Goal: Information Seeking & Learning: Learn about a topic

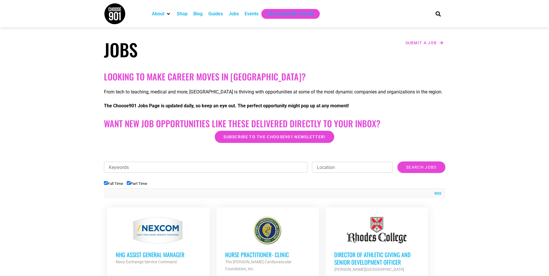
scroll to position [145, 0]
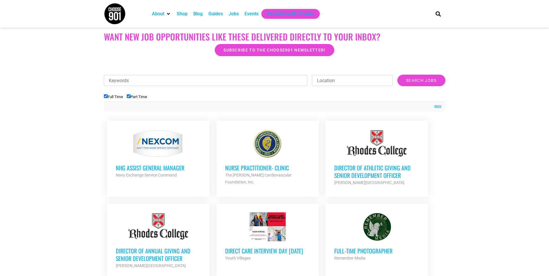
click at [128, 95] on input "Part Time" at bounding box center [129, 96] width 4 height 4
checkbox input "false"
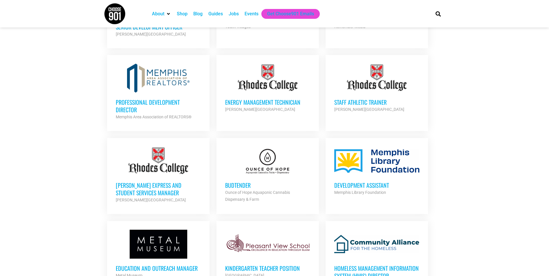
scroll to position [405, 0]
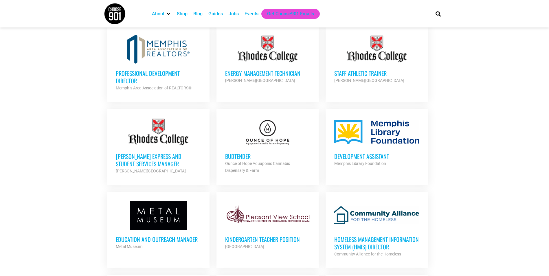
click at [375, 155] on h3 "Development Assistant" at bounding box center [376, 156] width 85 height 8
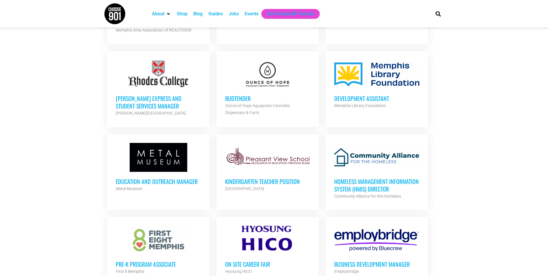
click at [493, 115] on section "Looking to make career moves in [GEOGRAPHIC_DATA]? From tech to teaching, medic…" at bounding box center [274, 31] width 549 height 736
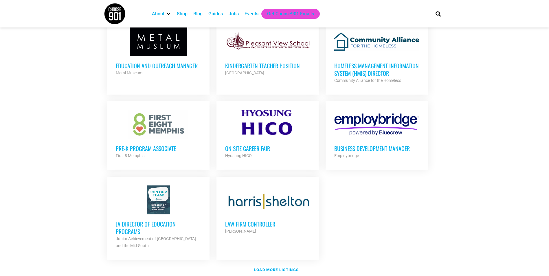
scroll to position [637, 0]
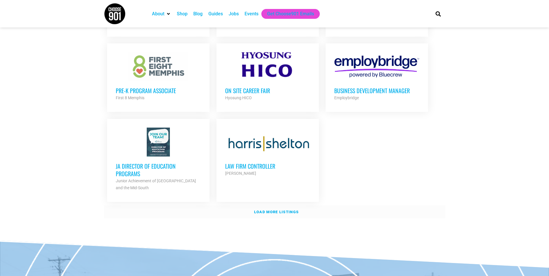
click at [285, 211] on strong "Load more listings" at bounding box center [276, 212] width 45 height 4
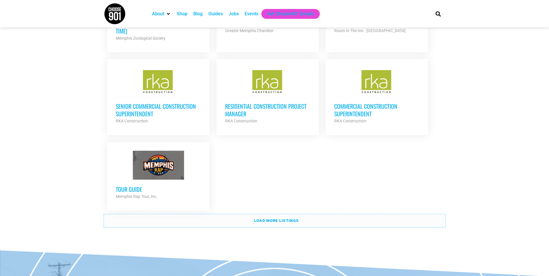
scroll to position [1244, 0]
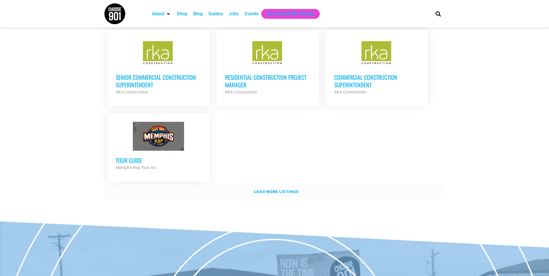
click at [269, 185] on link "Load more listings" at bounding box center [274, 191] width 341 height 13
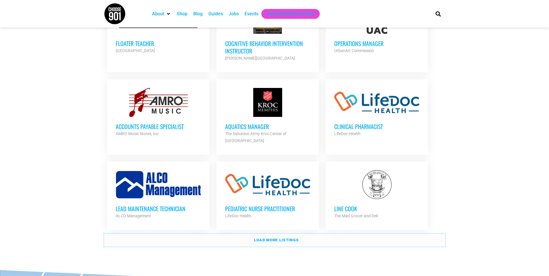
scroll to position [1736, 0]
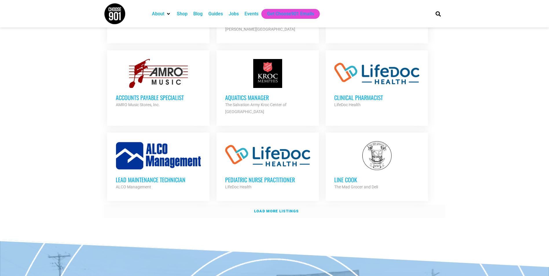
click at [240, 205] on link "Load more listings" at bounding box center [274, 211] width 341 height 13
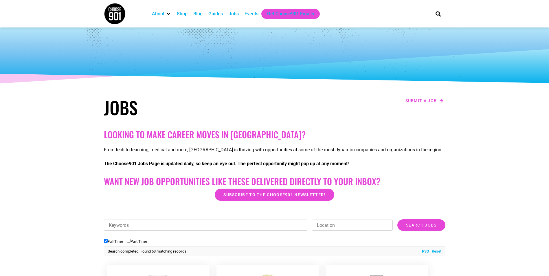
scroll to position [174, 0]
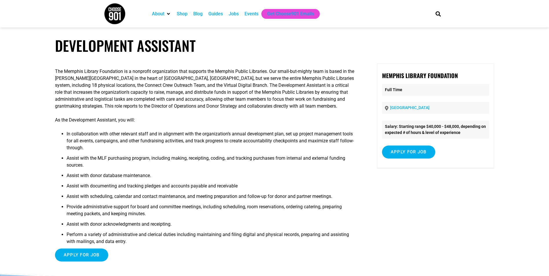
scroll to position [58, 0]
